Goal: Information Seeking & Learning: Learn about a topic

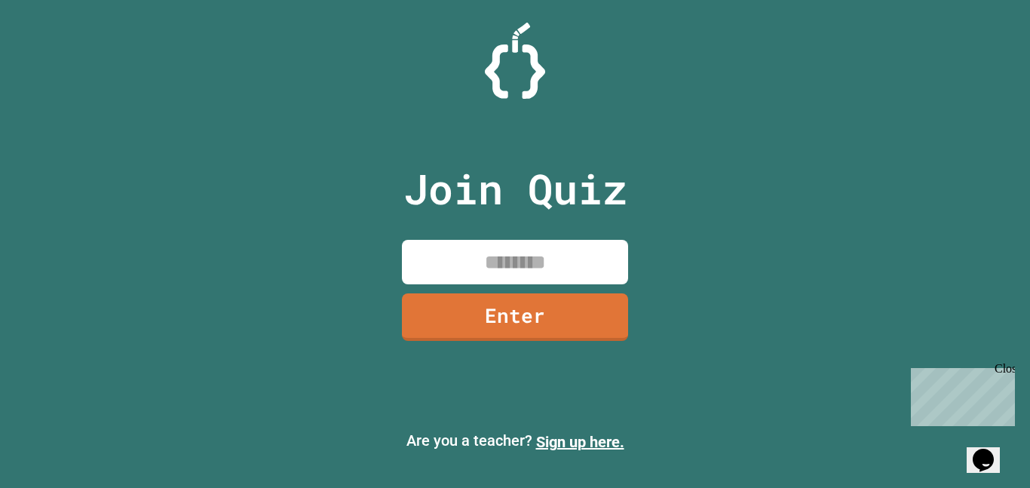
click at [503, 264] on input at bounding box center [515, 262] width 226 height 44
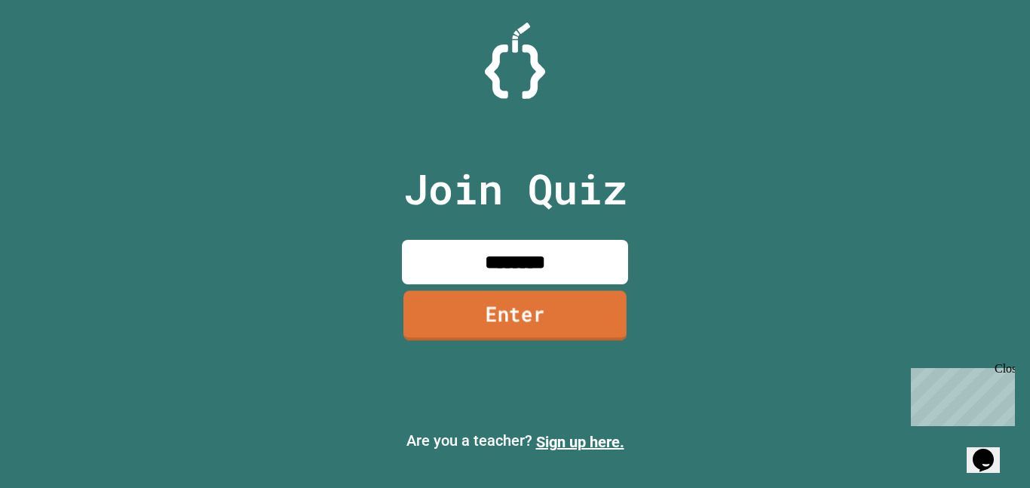
type input "********"
click at [515, 296] on link "Enter" at bounding box center [514, 315] width 223 height 50
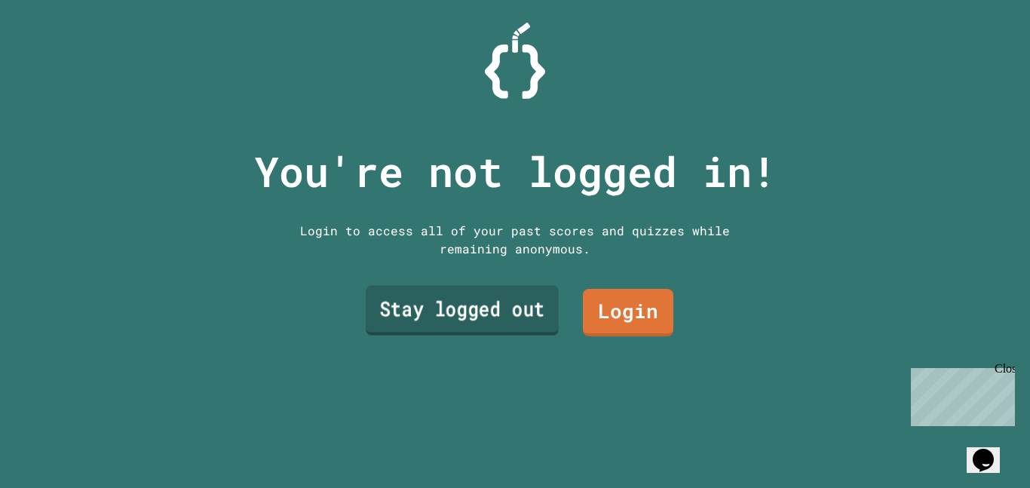
click at [494, 323] on link "Stay logged out" at bounding box center [462, 311] width 193 height 50
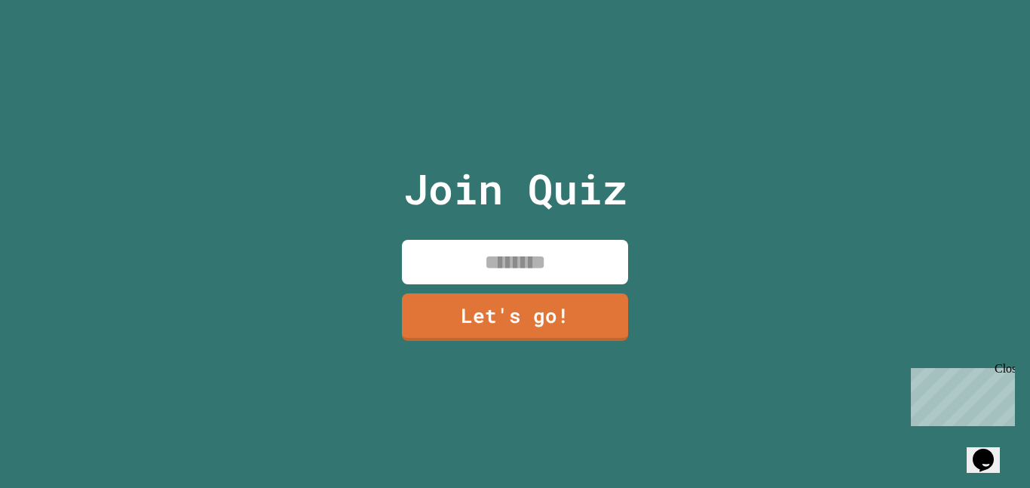
click at [545, 273] on input at bounding box center [515, 262] width 226 height 44
type input "*******"
click at [524, 324] on link "Let's go!" at bounding box center [515, 316] width 228 height 50
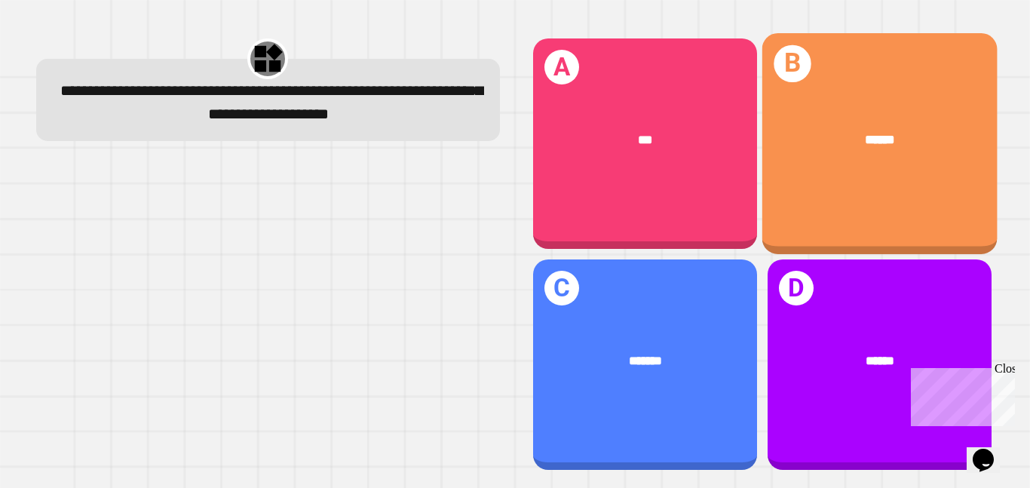
click at [837, 164] on div "******" at bounding box center [878, 140] width 235 height 72
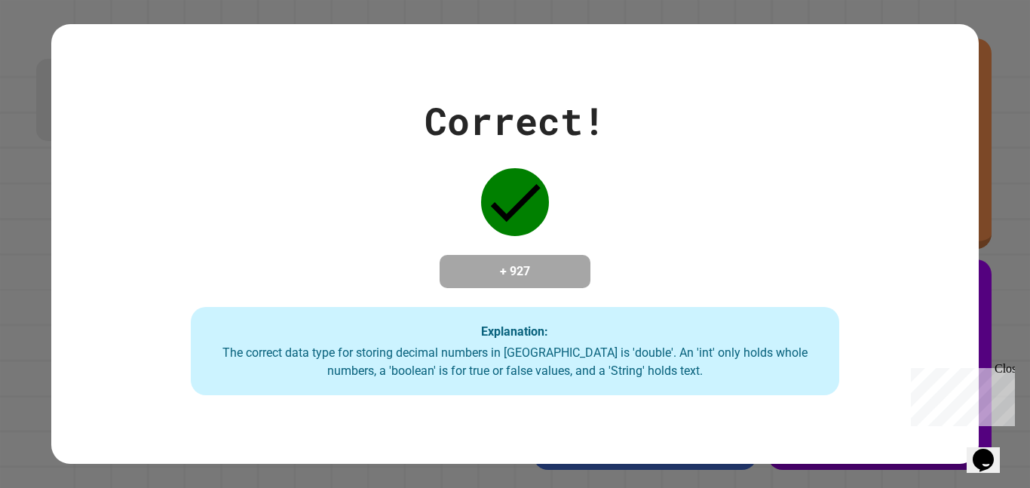
click at [1008, 371] on div "Close" at bounding box center [1003, 371] width 19 height 19
click at [737, 372] on div "The correct data type for storing decimal numbers in [GEOGRAPHIC_DATA] is 'doub…" at bounding box center [515, 362] width 619 height 36
click at [682, 348] on div "Explanation: The correct data type for storing decimal numbers in [GEOGRAPHIC_D…" at bounding box center [515, 351] width 649 height 89
click at [594, 315] on div "Explanation: The correct data type for storing decimal numbers in [GEOGRAPHIC_D…" at bounding box center [515, 351] width 649 height 89
click at [555, 346] on div "Explanation: The correct data type for storing decimal numbers in [GEOGRAPHIC_D…" at bounding box center [515, 351] width 649 height 89
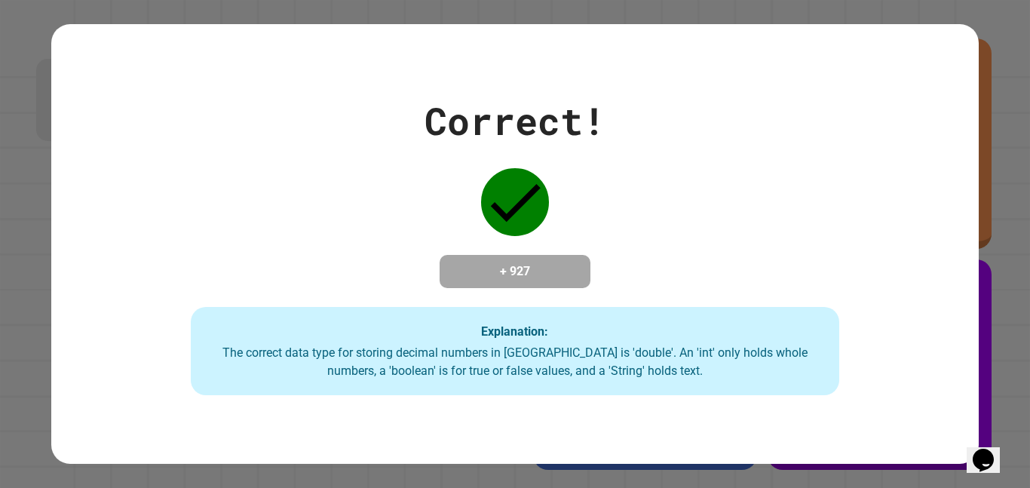
click at [571, 427] on div "Correct! + 927 Explanation: The correct data type for storing decimal numbers i…" at bounding box center [514, 243] width 926 height 439
click at [553, 375] on div "The correct data type for storing decimal numbers in [GEOGRAPHIC_DATA] is 'doub…" at bounding box center [515, 362] width 619 height 36
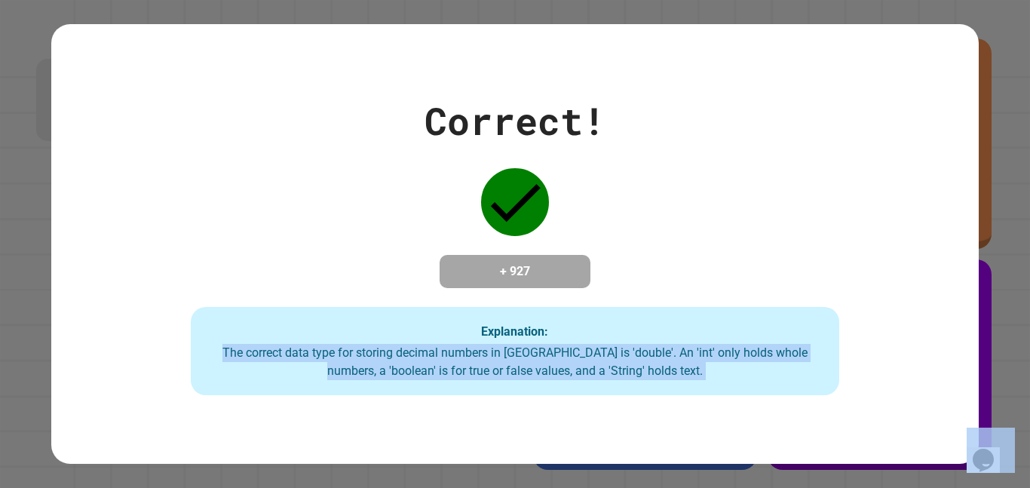
click at [553, 375] on div "The correct data type for storing decimal numbers in [GEOGRAPHIC_DATA] is 'doub…" at bounding box center [515, 362] width 619 height 36
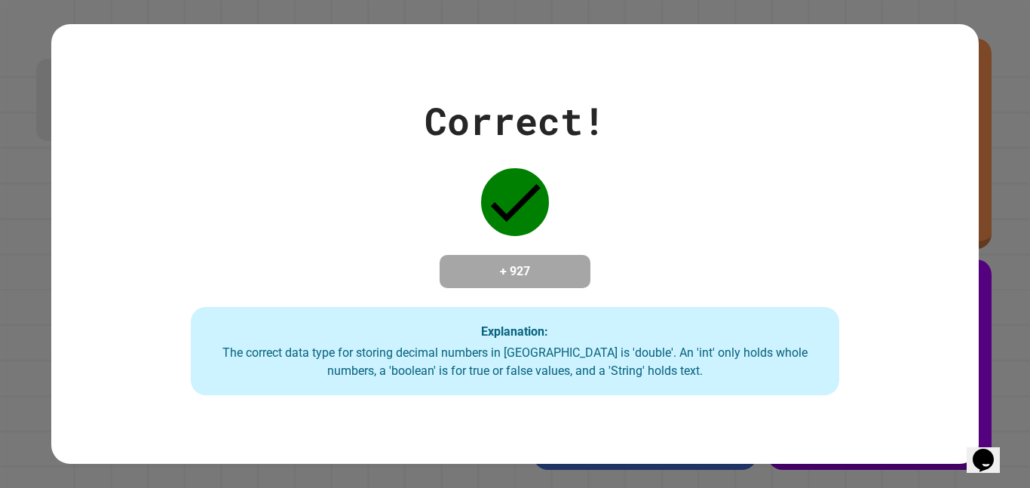
click at [515, 294] on div "Correct! + 927 Explanation: The correct data type for storing decimal numbers i…" at bounding box center [514, 244] width 926 height 303
click at [528, 279] on h4 "+ 927" at bounding box center [514, 271] width 121 height 18
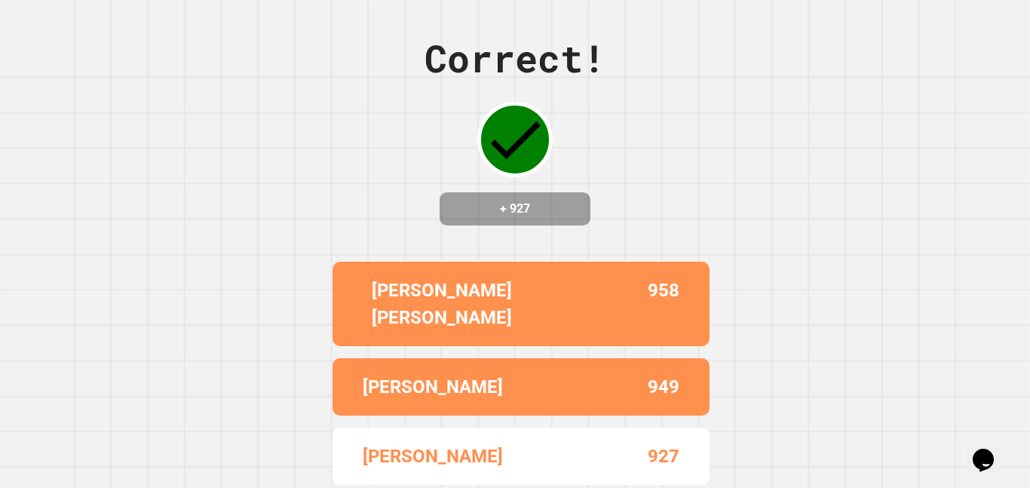
scroll to position [59, 0]
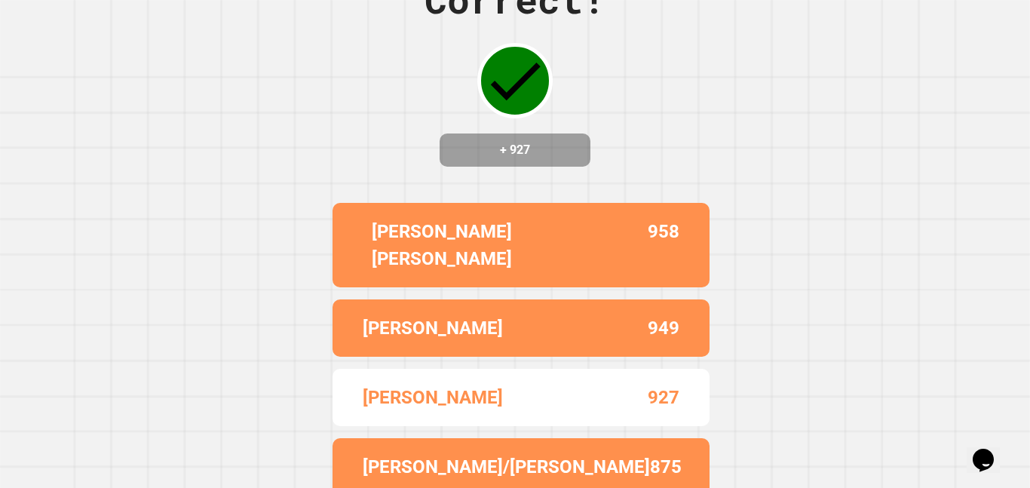
click at [523, 421] on div "[PERSON_NAME] [PERSON_NAME] 958 [PERSON_NAME] 949 [PERSON_NAME] 927 [PERSON_NAM…" at bounding box center [514, 349] width 377 height 305
click at [562, 400] on div "EDOUARD 927" at bounding box center [520, 397] width 377 height 57
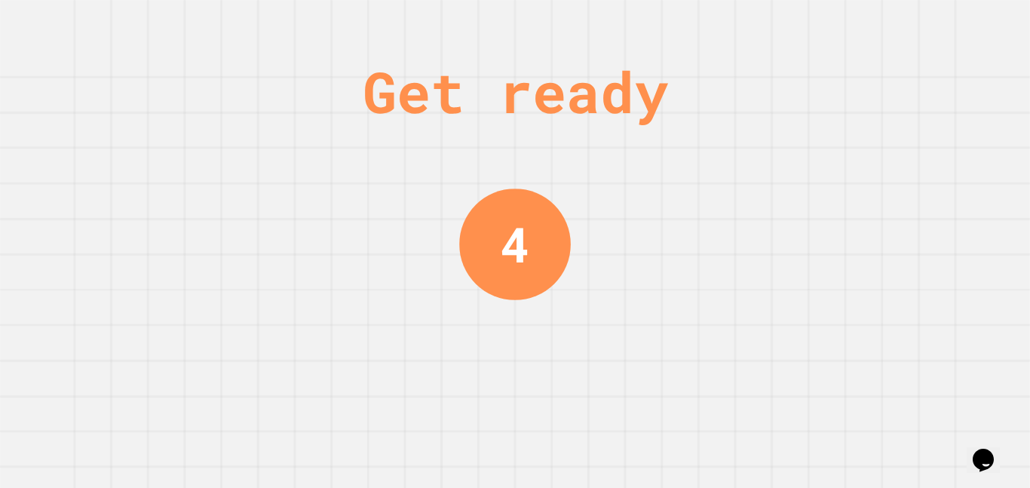
scroll to position [0, 0]
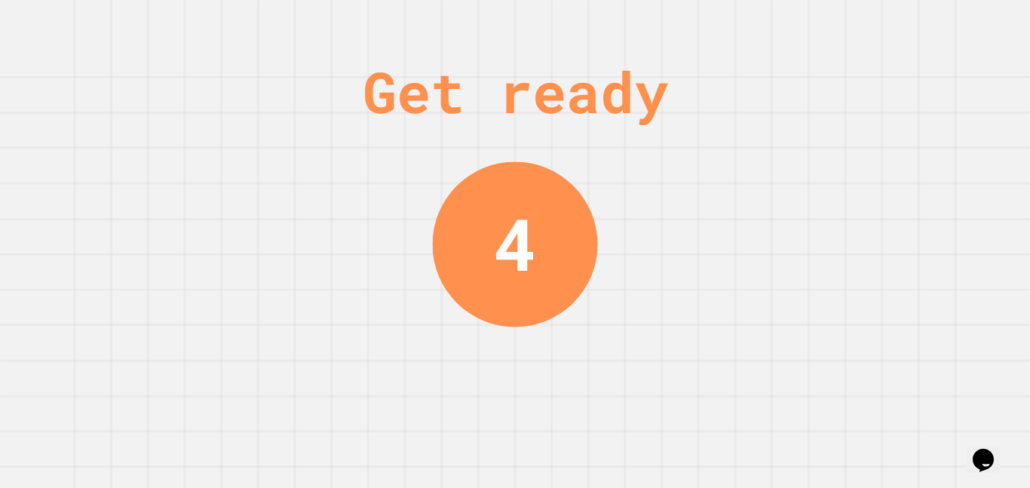
click at [538, 433] on div "Get ready 4" at bounding box center [514, 244] width 113 height 488
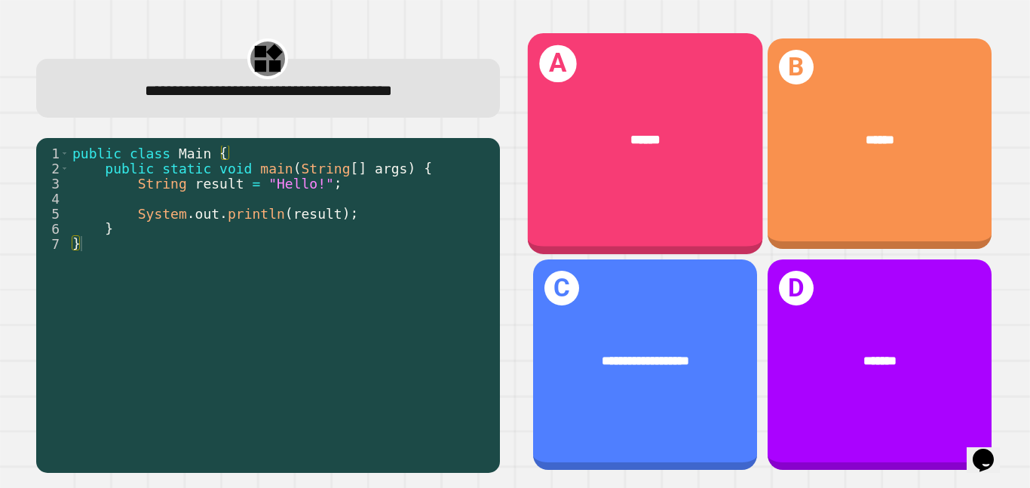
click at [596, 185] on div "A ******" at bounding box center [644, 143] width 235 height 221
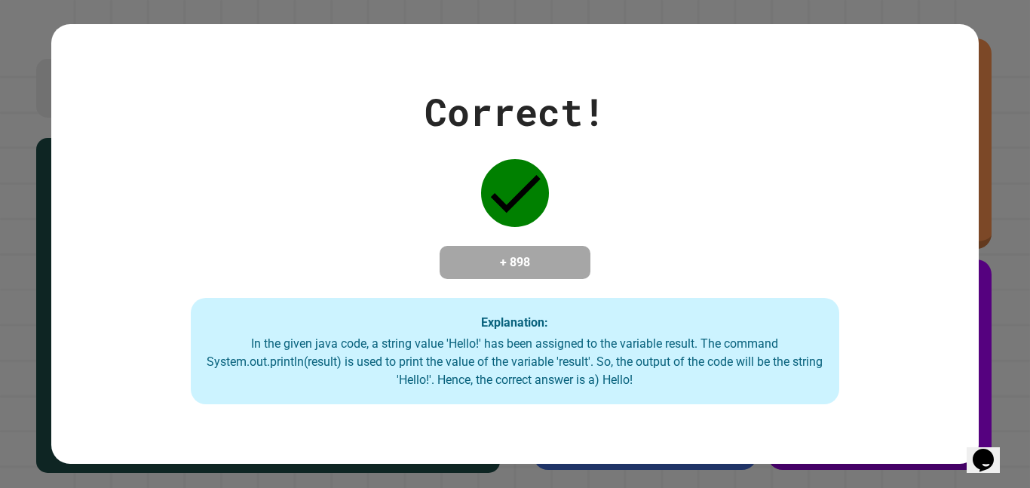
click at [546, 279] on div "+ 898" at bounding box center [514, 262] width 151 height 33
click at [514, 354] on div "In the given java code, a string value 'Hello!' has been assigned to the variab…" at bounding box center [515, 362] width 619 height 54
click at [313, 405] on div "Explanation: In the given java code, a string value 'Hello!' has been assigned …" at bounding box center [515, 351] width 649 height 107
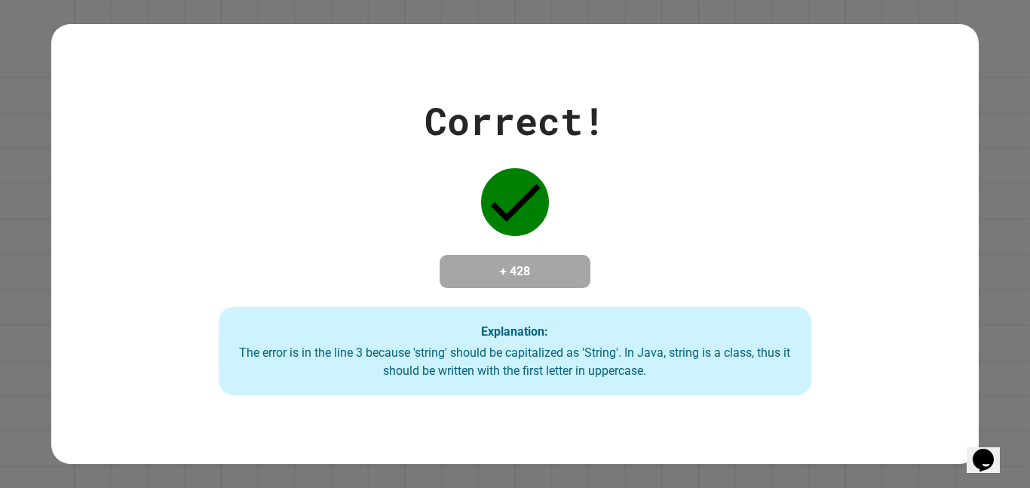
click at [473, 419] on div "Correct! + 428 Explanation: The error is in the line 3 because 'string' should …" at bounding box center [514, 243] width 926 height 439
click at [473, 418] on div "Correct! + 428 Explanation: The error is in the line 3 because 'string' should …" at bounding box center [514, 243] width 926 height 439
click at [583, 360] on div "The error is in the line 3 because 'string' should be capitalized as 'String'. …" at bounding box center [515, 362] width 563 height 36
click at [641, 290] on div "Correct! + 428 Explanation: The error is in the line 3 because 'string' should …" at bounding box center [514, 244] width 847 height 303
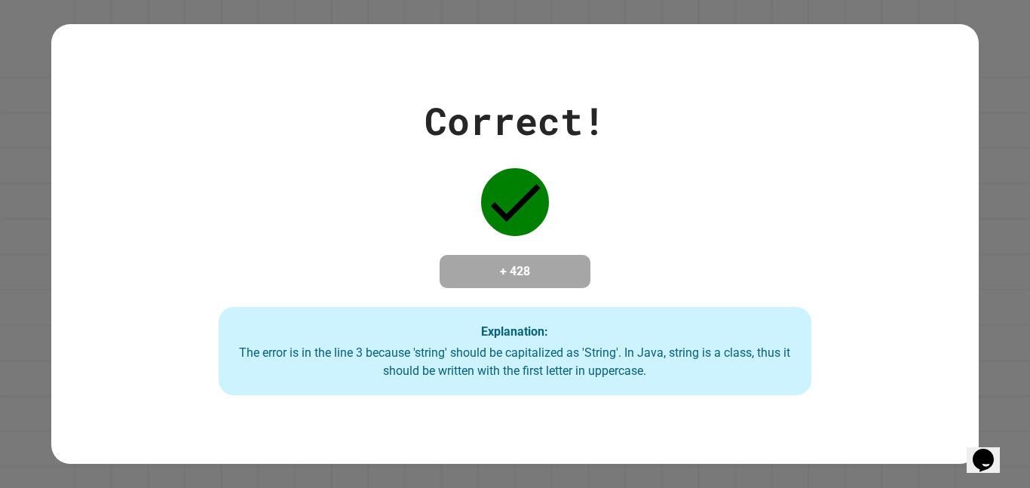
click at [641, 290] on div "Correct! + 428 Explanation: The error is in the line 3 because 'string' should …" at bounding box center [514, 244] width 847 height 303
click at [638, 297] on div "Correct! + 428 Explanation: The error is in the line 3 because 'string' should …" at bounding box center [514, 244] width 847 height 303
click at [537, 357] on div "The error is in the line 3 because 'string' should be capitalized as 'String'. …" at bounding box center [515, 362] width 563 height 36
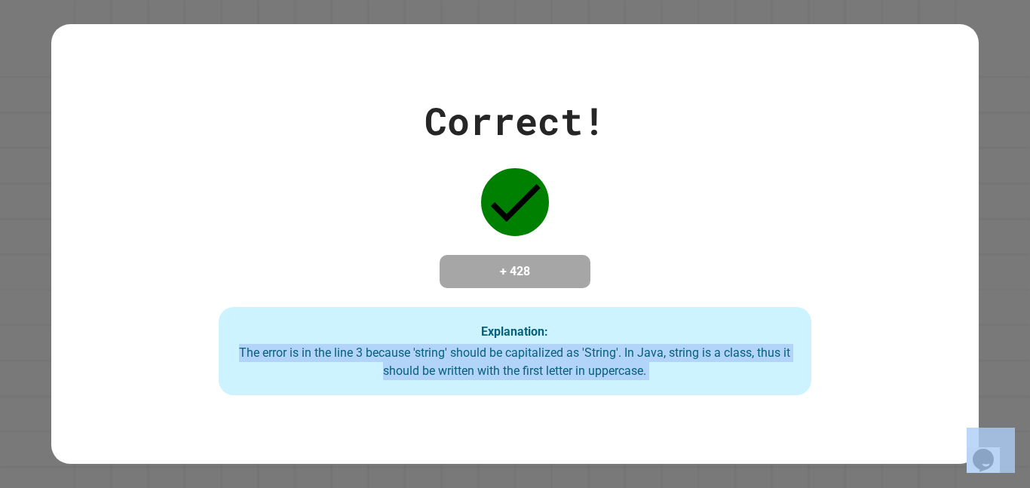
click at [537, 357] on div "The error is in the line 3 because 'string' should be capitalized as 'String'. …" at bounding box center [515, 362] width 563 height 36
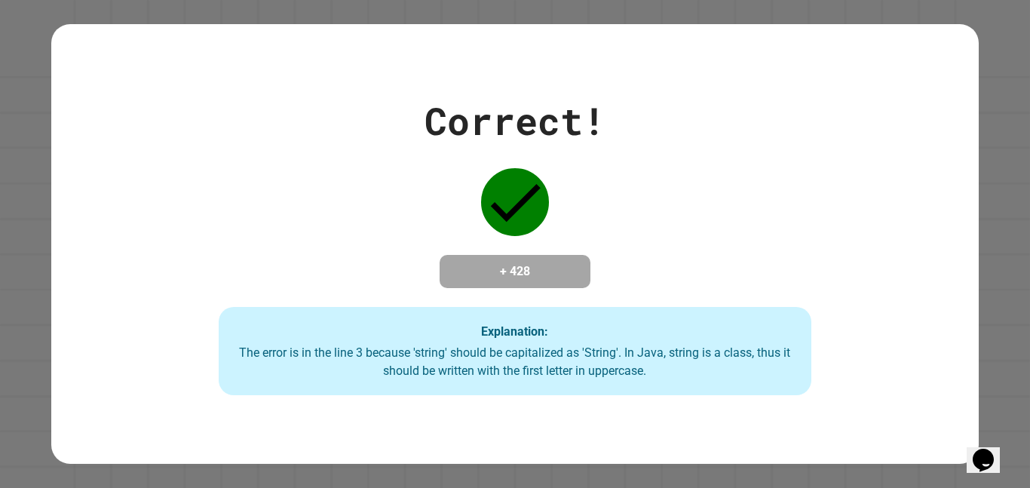
click at [537, 357] on div "The error is in the line 3 because 'string' should be capitalized as 'String'. …" at bounding box center [515, 362] width 563 height 36
click at [598, 271] on div "Correct! + 428 Explanation: The error is in the line 3 because 'string' should …" at bounding box center [514, 244] width 847 height 303
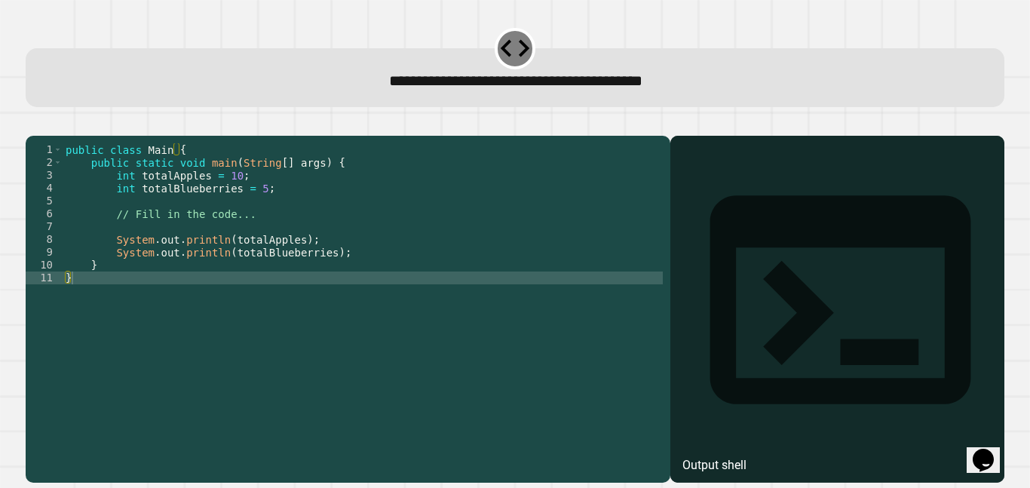
click at [259, 213] on div "public class Main { public static void main ( String [ ] args ) { int totalAppl…" at bounding box center [363, 303] width 600 height 320
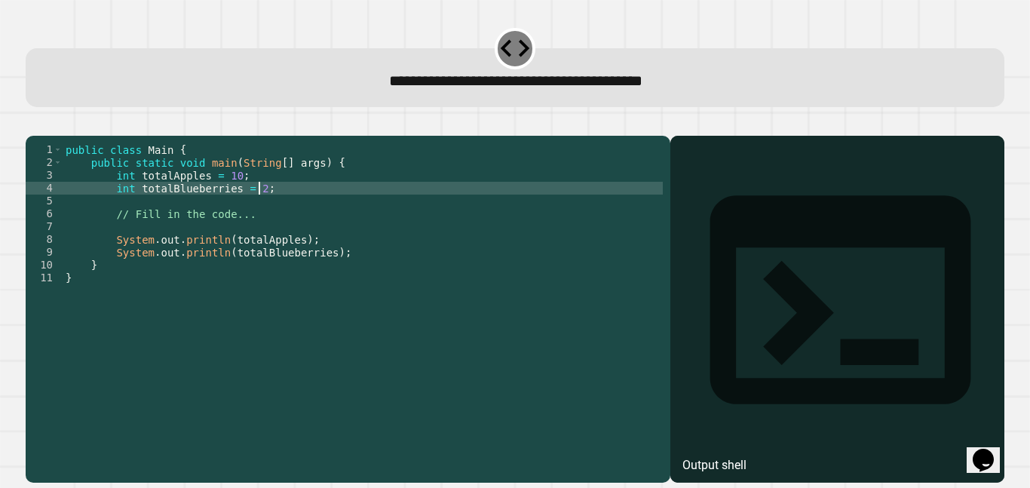
scroll to position [0, 25]
type textarea "**********"
click at [33, 124] on icon "button" at bounding box center [33, 124] width 0 height 0
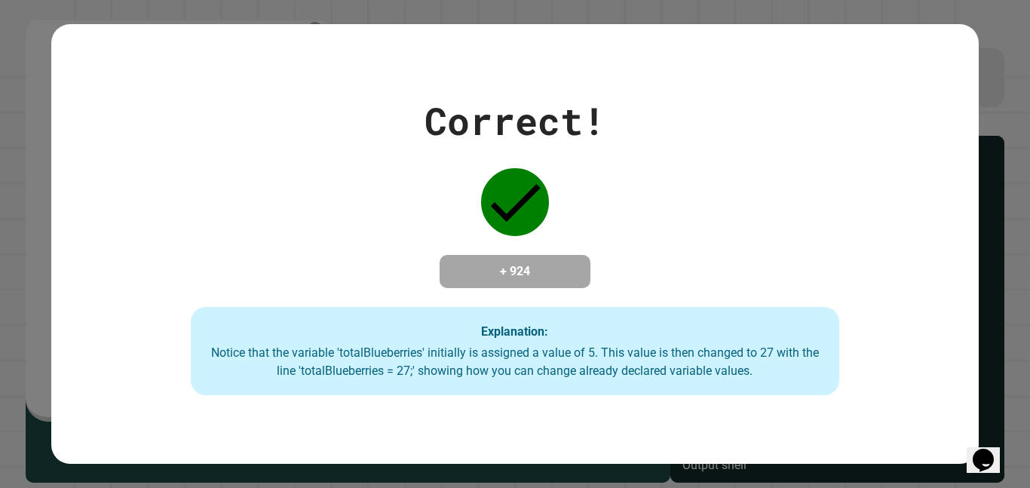
click at [467, 419] on div "Correct! + 924 Explanation: Notice that the variable 'totalBlueberries' initial…" at bounding box center [514, 243] width 926 height 439
click at [534, 380] on div "Notice that the variable 'totalBlueberries' initially is assigned a value of 5.…" at bounding box center [515, 362] width 619 height 36
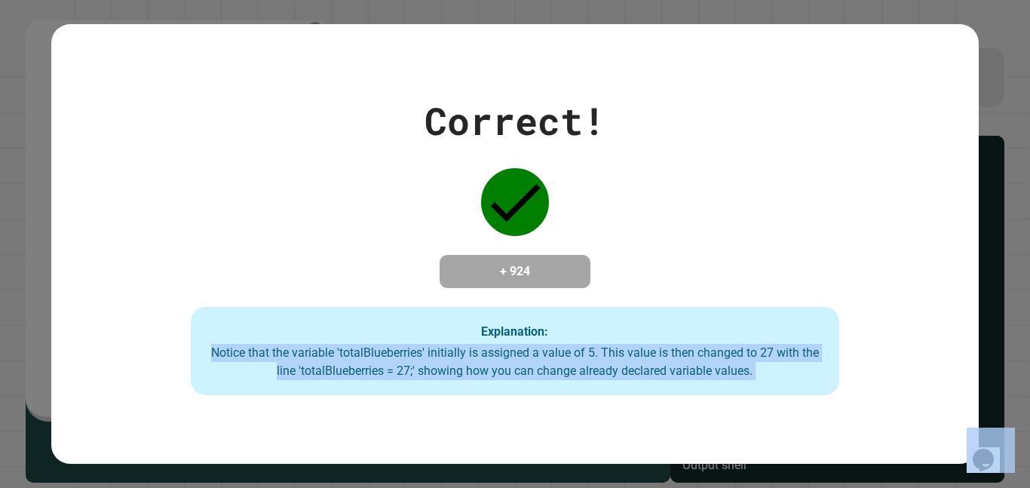
click at [534, 380] on div "Notice that the variable 'totalBlueberries' initially is assigned a value of 5.…" at bounding box center [515, 362] width 619 height 36
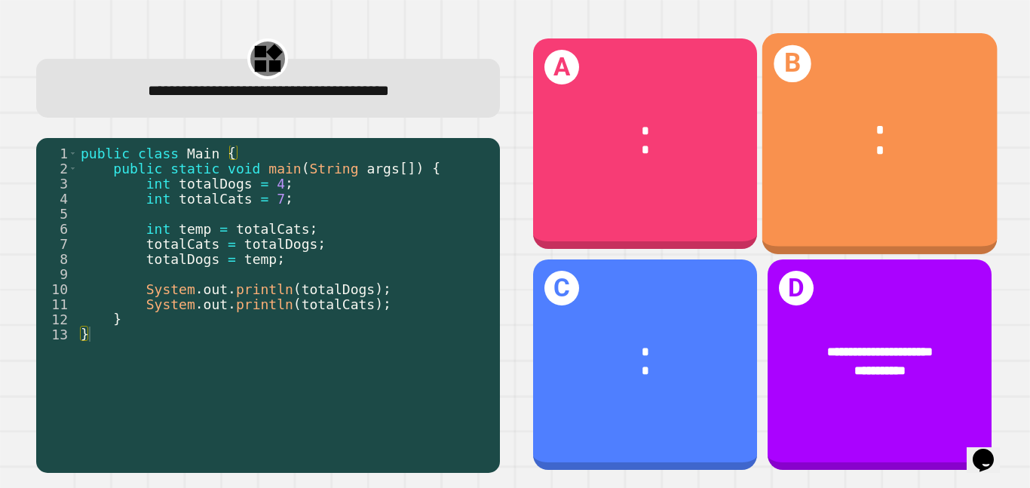
click at [803, 127] on div "*" at bounding box center [879, 130] width 182 height 20
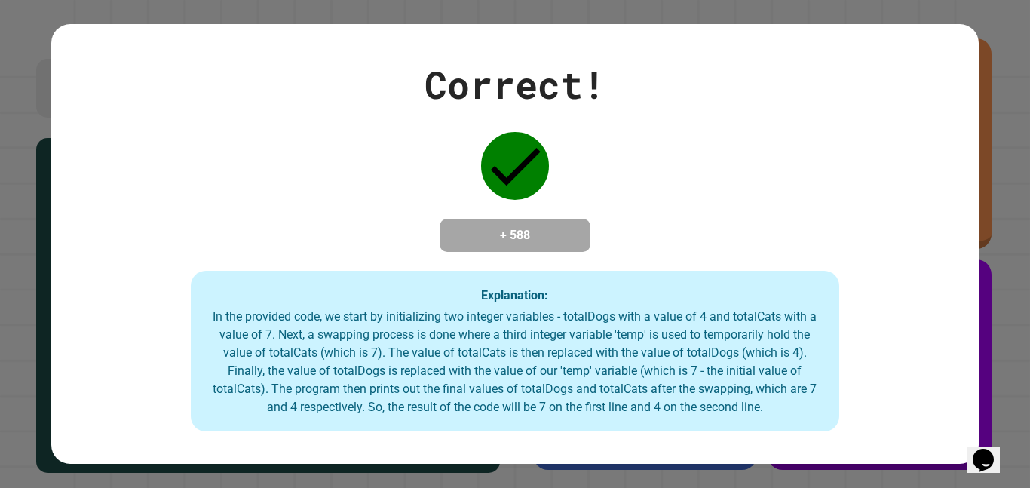
click at [686, 268] on div "Correct! + 588 Explanation: In the provided code, we start by initializing two …" at bounding box center [514, 244] width 926 height 375
click at [653, 399] on div "In the provided code, we start by initializing two integer variables - totalDog…" at bounding box center [515, 362] width 619 height 109
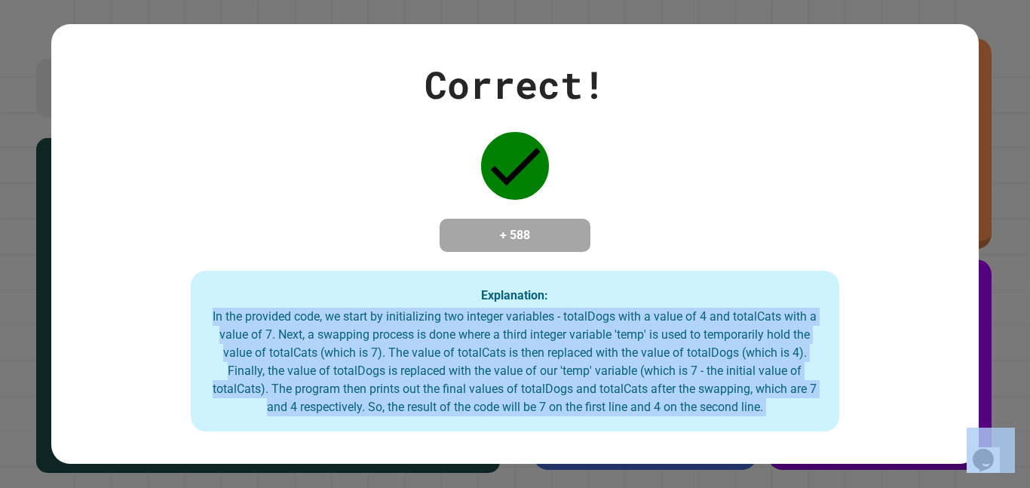
click at [653, 399] on div "In the provided code, we start by initializing two integer variables - totalDog…" at bounding box center [515, 362] width 619 height 109
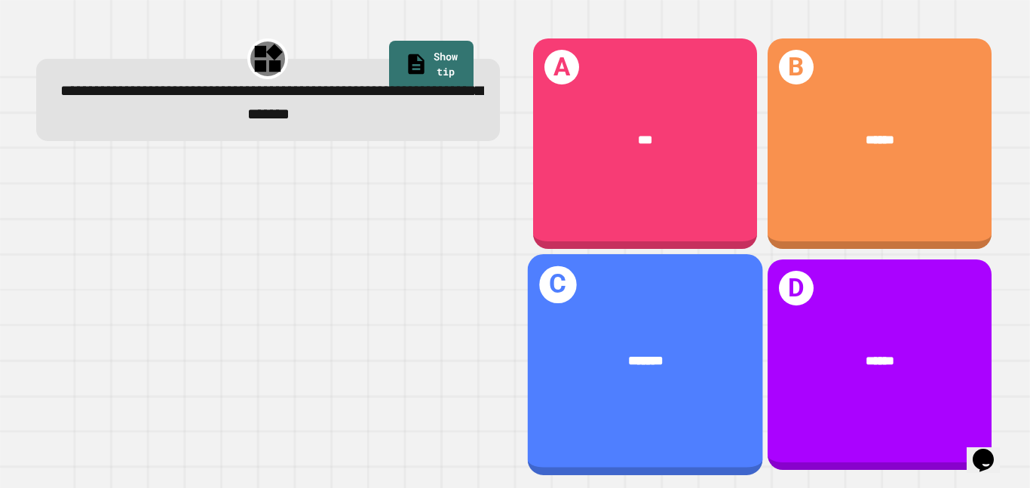
click at [617, 361] on div "*******" at bounding box center [645, 360] width 182 height 20
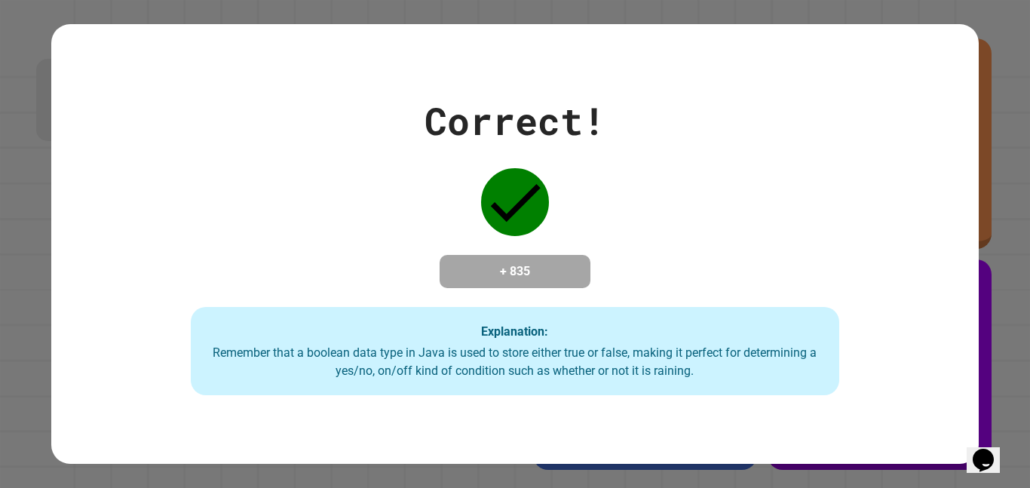
click at [751, 271] on div "Correct! + 835 Explanation: Remember that a boolean data type in Java is used t…" at bounding box center [514, 244] width 926 height 303
